Goal: Task Accomplishment & Management: Use online tool/utility

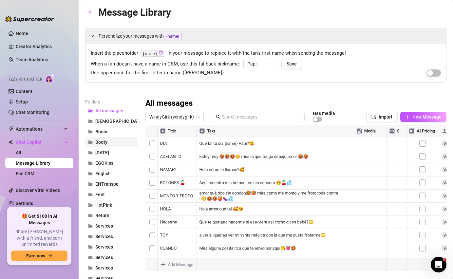
click at [103, 141] on span "Booty" at bounding box center [101, 142] width 12 height 5
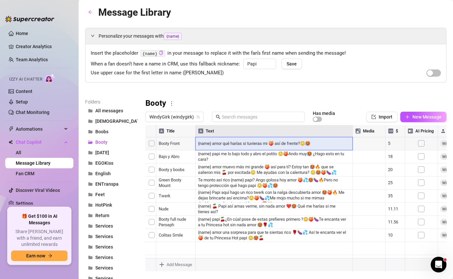
click at [253, 144] on div at bounding box center [296, 198] width 301 height 146
click at [304, 143] on div at bounding box center [296, 198] width 301 height 146
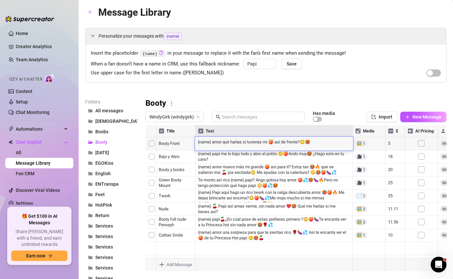
drag, startPoint x: 315, startPoint y: 142, endPoint x: 212, endPoint y: 141, distance: 103.6
click at [212, 142] on textarea "{name} amor qué harías si tuvieras mi 🍑 así de frente?😳🥵" at bounding box center [274, 142] width 158 height 6
click at [223, 144] on textarea "{name} [PERSON_NAME] mira mi 🍑 en posición para ti 💦🥵" at bounding box center [274, 142] width 158 height 6
type textarea "{name} amor mira mi 🍑 en posición para ti 💦🥵"
click at [383, 81] on div "Insert the placeholder {name} in your message to replace it with the fan’s firs…" at bounding box center [266, 63] width 361 height 38
